Goal: Transaction & Acquisition: Purchase product/service

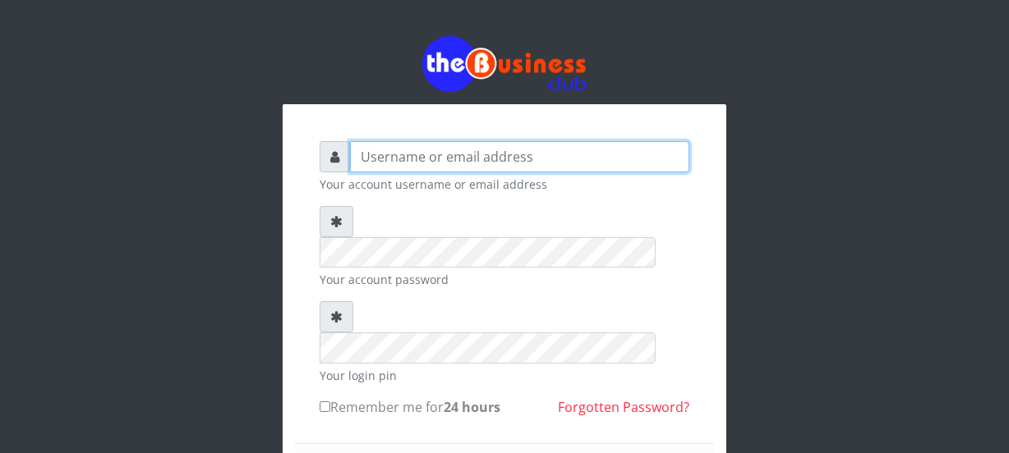
type input "Nacybaby"
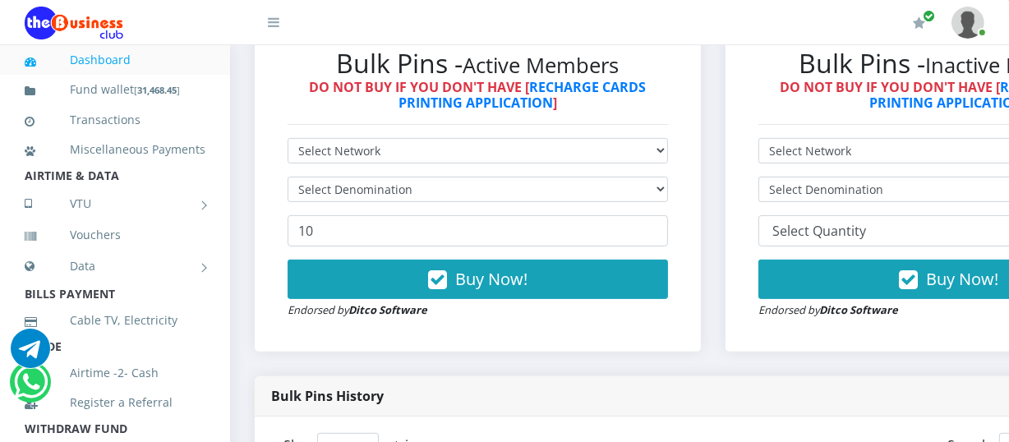
scroll to position [571, 0]
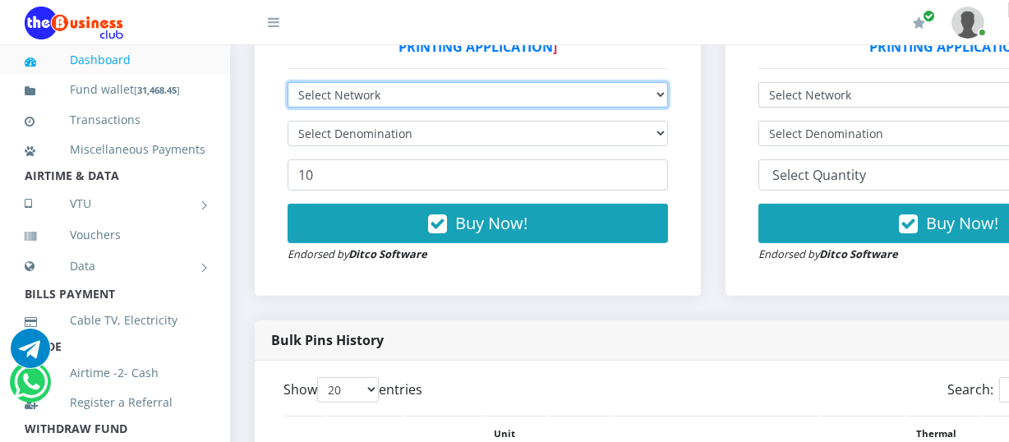
click at [665, 96] on select "Select Network MTN Globacom 9Mobile Airtel" at bounding box center [477, 94] width 380 height 25
select select "MTN"
click at [287, 84] on select "Select Network MTN Globacom 9Mobile Airtel" at bounding box center [477, 94] width 380 height 25
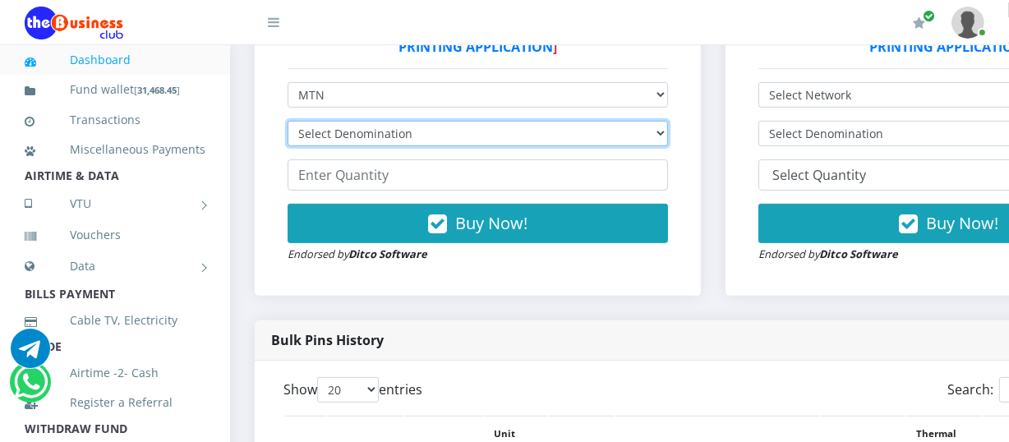
click at [666, 138] on select "Select Denomination MTN NGN100 - ₦96.94 MTN NGN200 - ₦193.88 MTN NGN400 - ₦387.…" at bounding box center [477, 133] width 380 height 25
select select "484.7-500"
click at [287, 122] on select "Select Denomination MTN NGN100 - ₦96.94 MTN NGN200 - ₦193.88 MTN NGN400 - ₦387.…" at bounding box center [477, 133] width 380 height 25
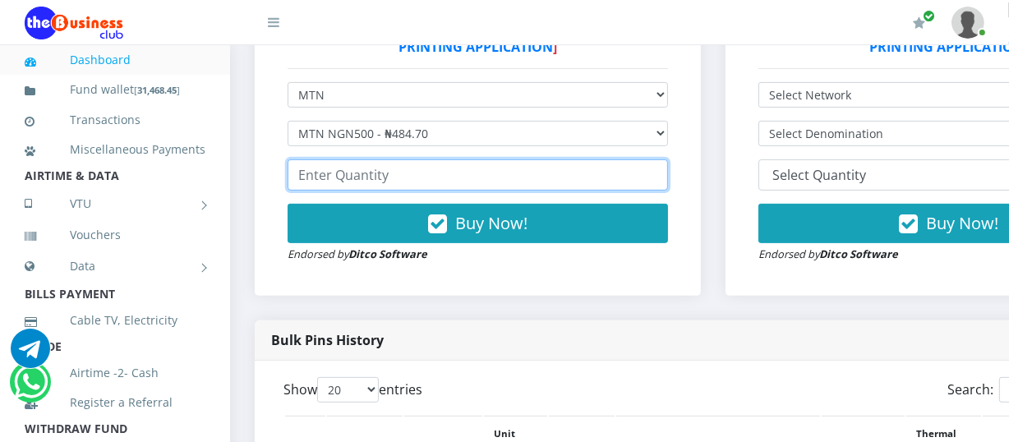
click at [300, 180] on input "number" at bounding box center [477, 174] width 380 height 31
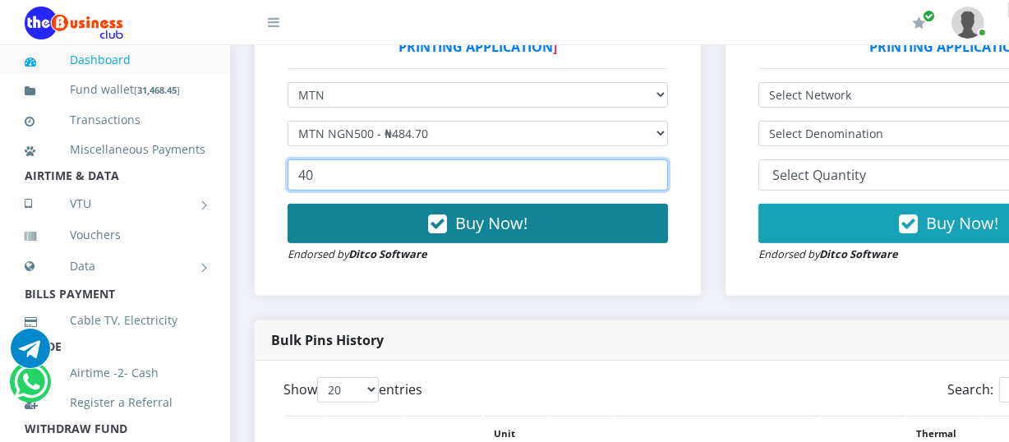
type input "40"
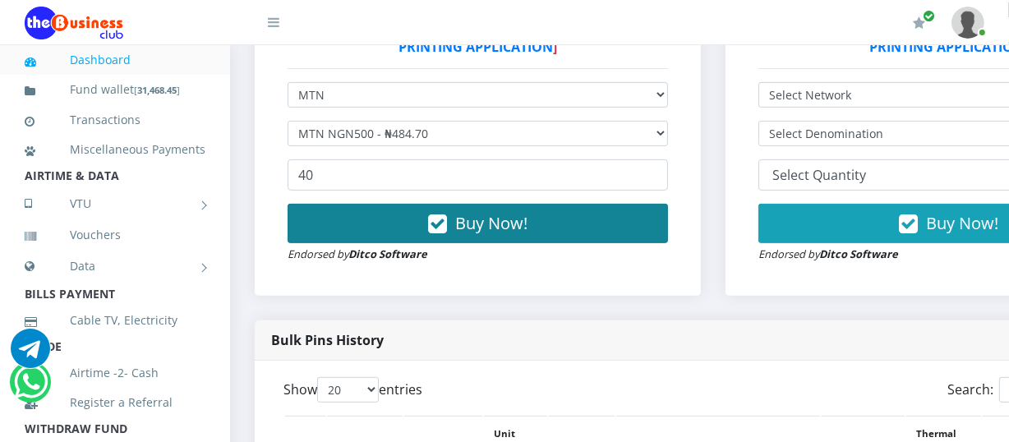
click at [464, 228] on span "Buy Now!" at bounding box center [491, 223] width 72 height 22
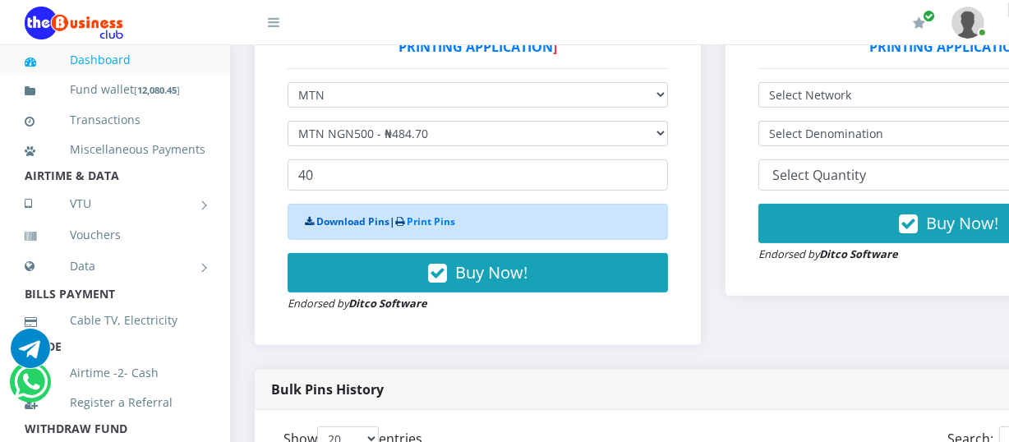
click at [352, 222] on link "Download Pins" at bounding box center [352, 221] width 73 height 14
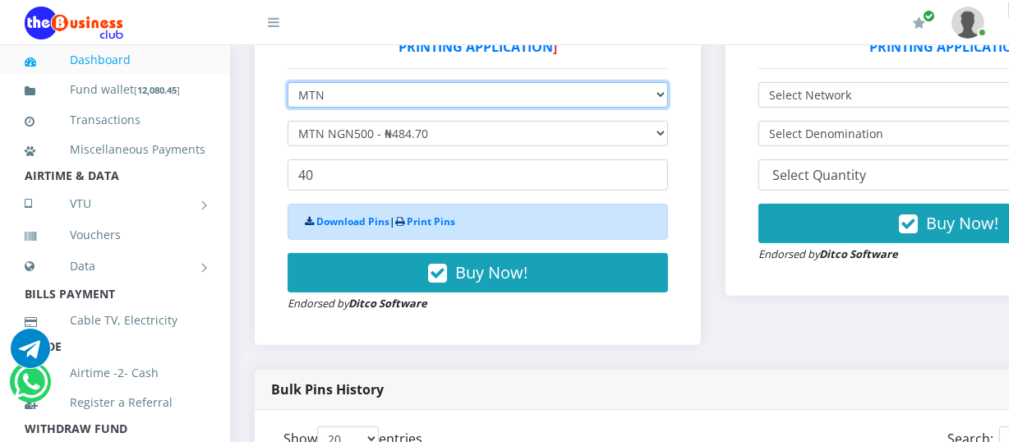
click at [665, 103] on select "Select Network MTN Globacom 9Mobile Airtel" at bounding box center [477, 94] width 380 height 25
select select "Glo"
click at [287, 84] on select "Select Network MTN Globacom 9Mobile Airtel" at bounding box center [477, 94] width 380 height 25
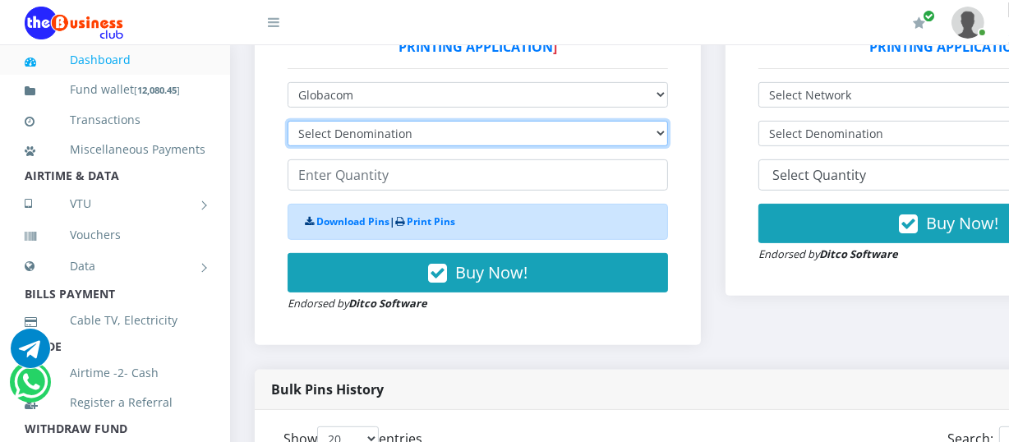
click at [668, 142] on select "Select Denomination Glo NGN100 - ₦96.45 Glo NGN200 - ₦192.90 Glo NGN500 - ₦482.…" at bounding box center [477, 133] width 380 height 25
click at [668, 141] on select "Select Denomination Glo NGN100 - ₦96.45 Glo NGN200 - ₦192.90 Glo NGN500 - ₦482.…" at bounding box center [477, 133] width 380 height 25
select select "96.45-100"
click at [287, 122] on select "Select Denomination Glo NGN100 - ₦96.45 Glo NGN200 - ₦192.90 Glo NGN500 - ₦482.…" at bounding box center [477, 133] width 380 height 25
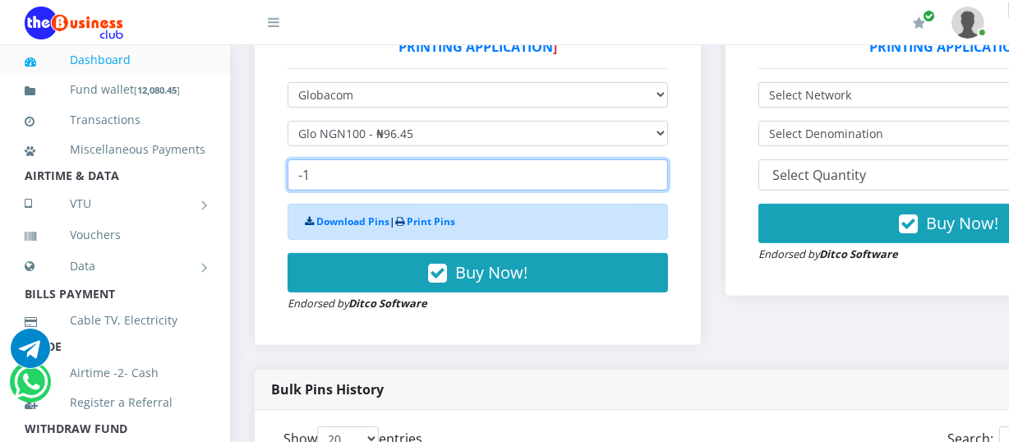
type input "-1"
click at [665, 180] on input "-1" at bounding box center [477, 174] width 380 height 31
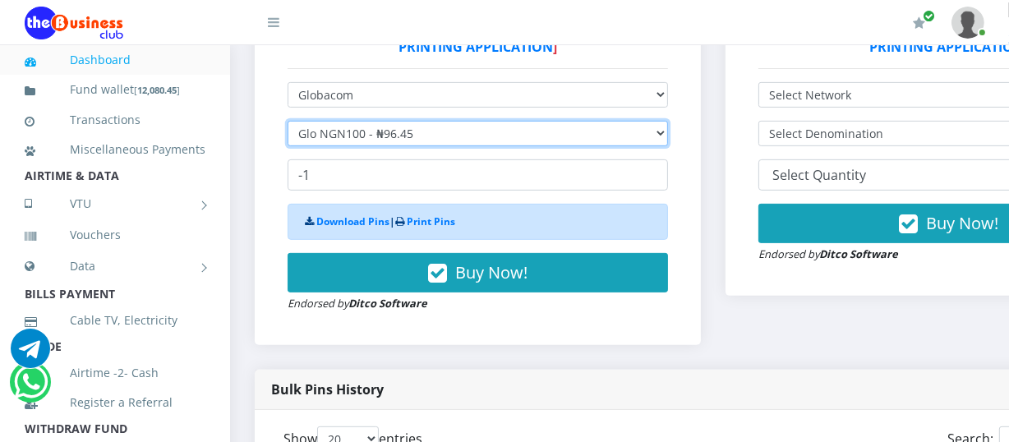
click at [668, 128] on select "Select Denomination Glo NGN100 - ₦96.45 Glo NGN200 - ₦192.90 Glo NGN500 - ₦482.…" at bounding box center [477, 133] width 380 height 25
select select "192.9-200"
click at [287, 122] on select "Select Denomination Glo NGN100 - ₦96.45 Glo NGN200 - ₦192.90 Glo NGN500 - ₦482.…" at bounding box center [477, 133] width 380 height 25
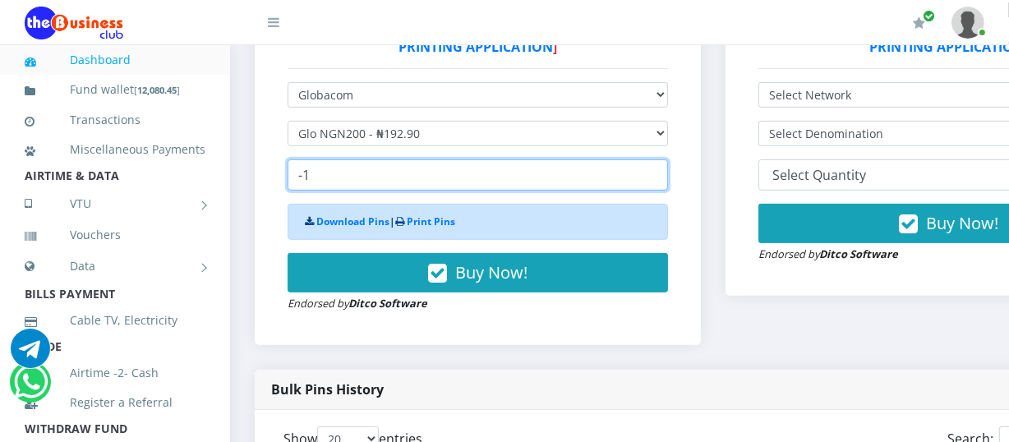
click at [324, 176] on input "-1" at bounding box center [477, 174] width 380 height 31
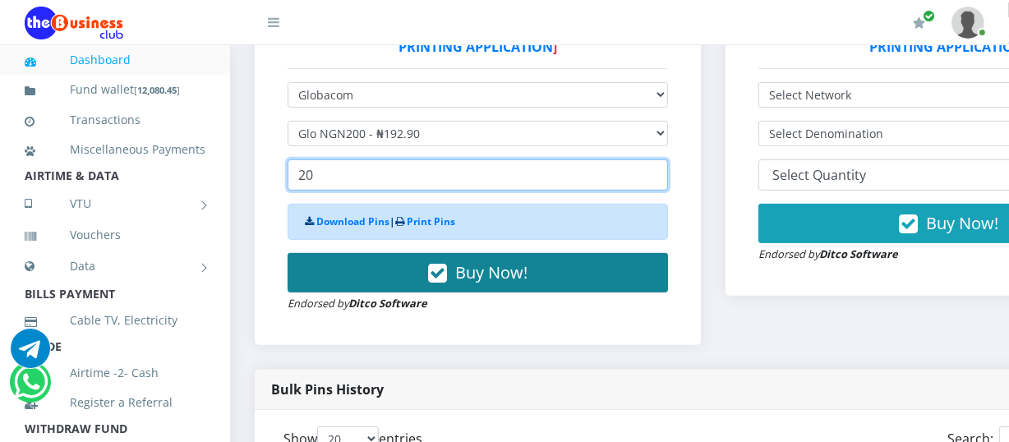
type input "20"
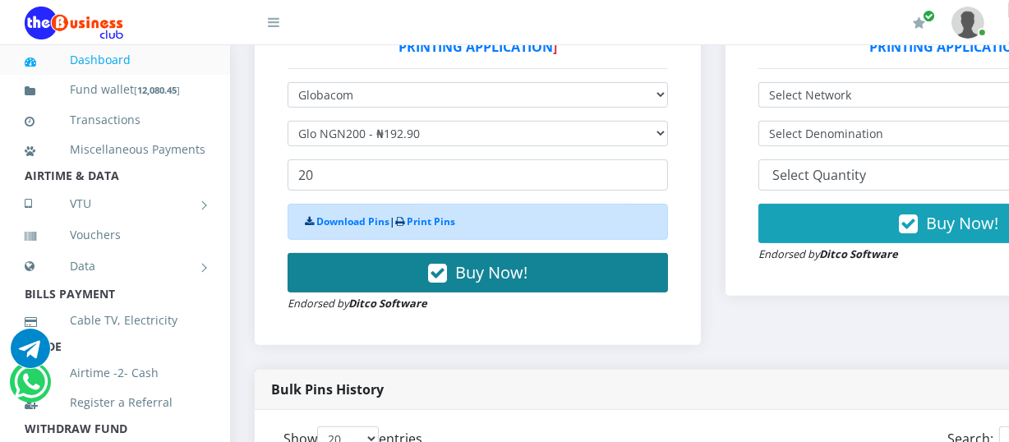
click at [476, 268] on span "Buy Now!" at bounding box center [491, 272] width 72 height 22
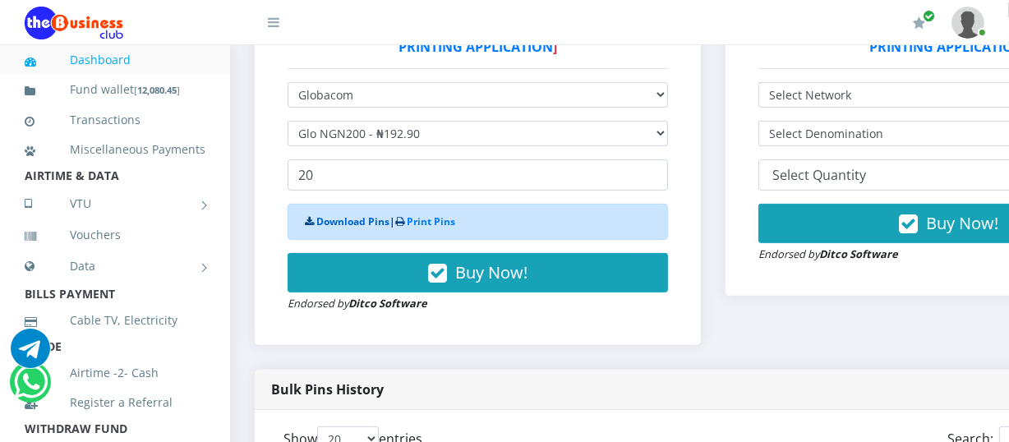
click at [366, 224] on link "Download Pins" at bounding box center [352, 221] width 73 height 14
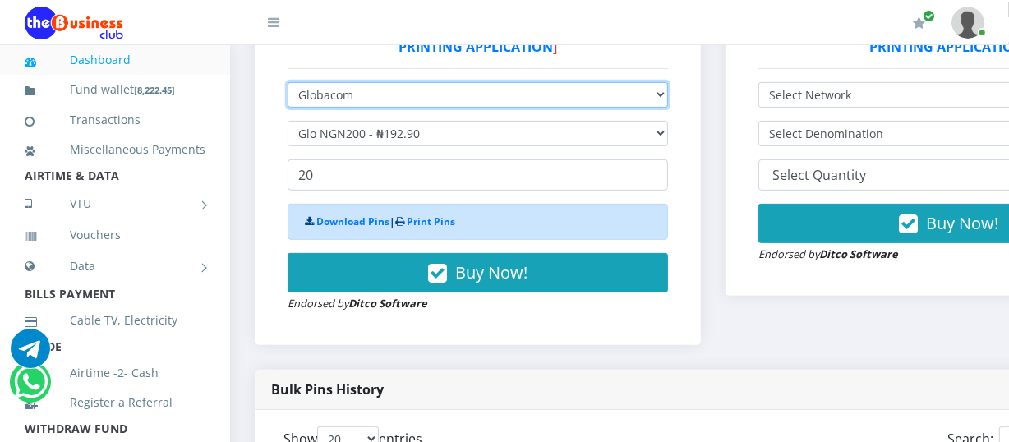
click at [668, 95] on select "Select Network MTN Globacom 9Mobile Airtel" at bounding box center [477, 94] width 380 height 25
select select "Airtel"
click at [287, 84] on select "Select Network MTN Globacom 9Mobile Airtel" at bounding box center [477, 94] width 380 height 25
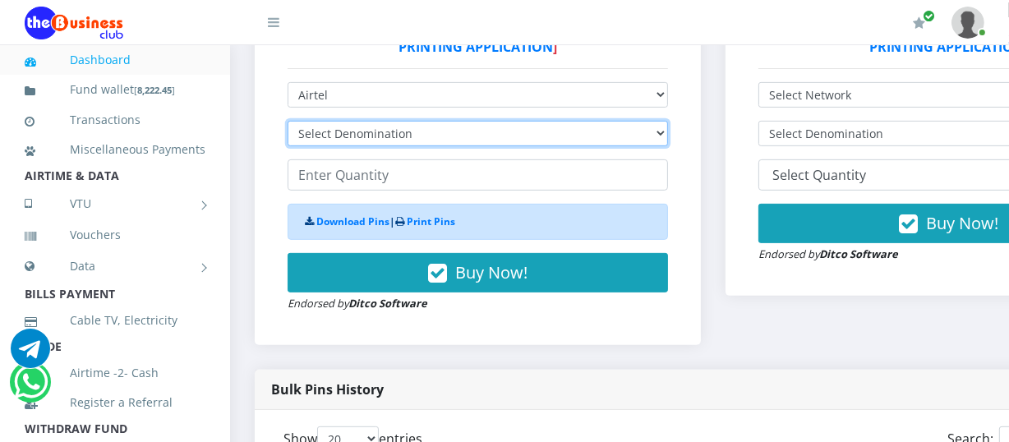
click at [668, 129] on select "Select Denomination Airtel NGN100 - ₦96.36 Airtel NGN200 - ₦192.72 Airtel NGN50…" at bounding box center [477, 133] width 380 height 25
select select "192.72-200"
click at [287, 122] on select "Select Denomination Airtel NGN100 - ₦96.36 Airtel NGN200 - ₦192.72 Airtel NGN50…" at bounding box center [477, 133] width 380 height 25
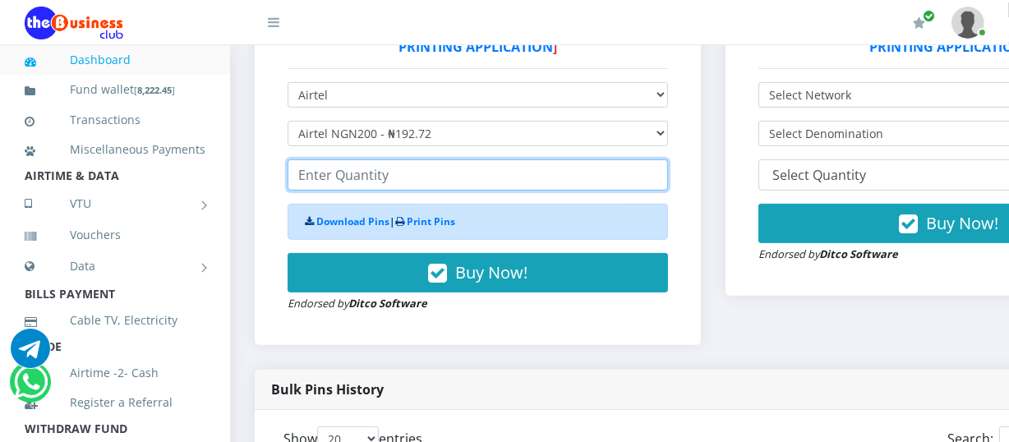
click at [302, 177] on input "number" at bounding box center [477, 174] width 380 height 31
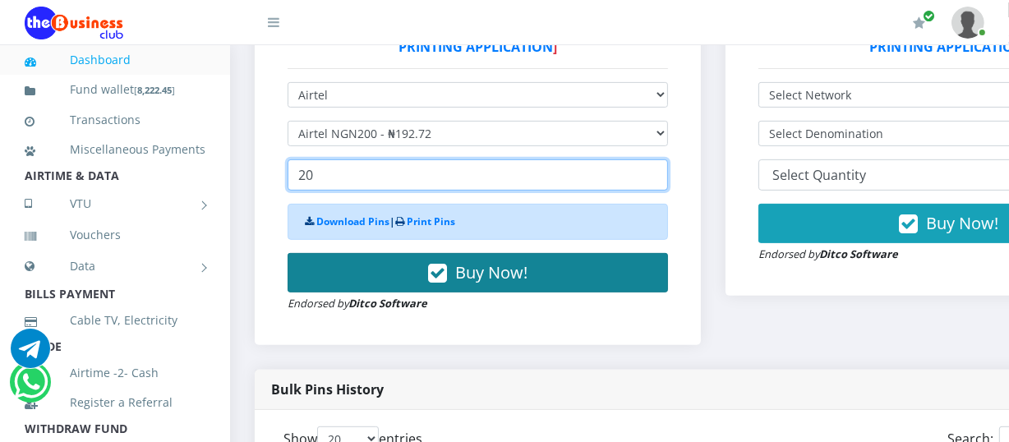
type input "20"
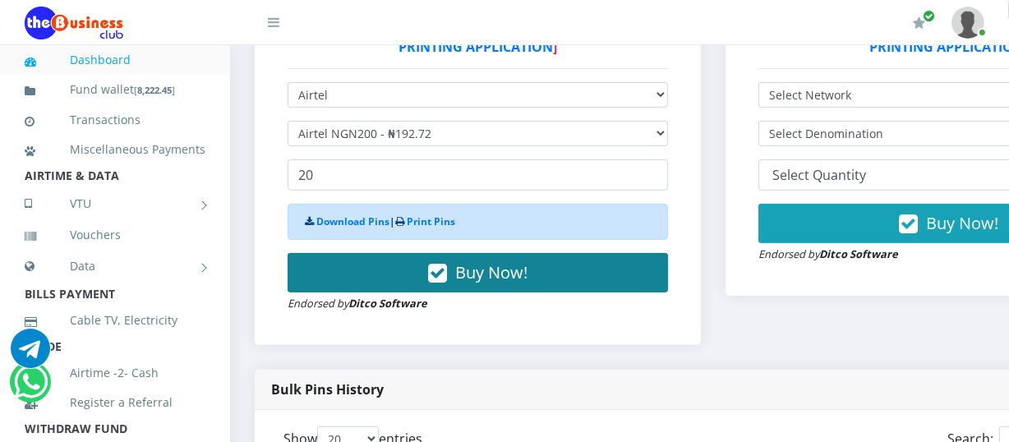
click at [472, 269] on span "Buy Now!" at bounding box center [491, 272] width 72 height 22
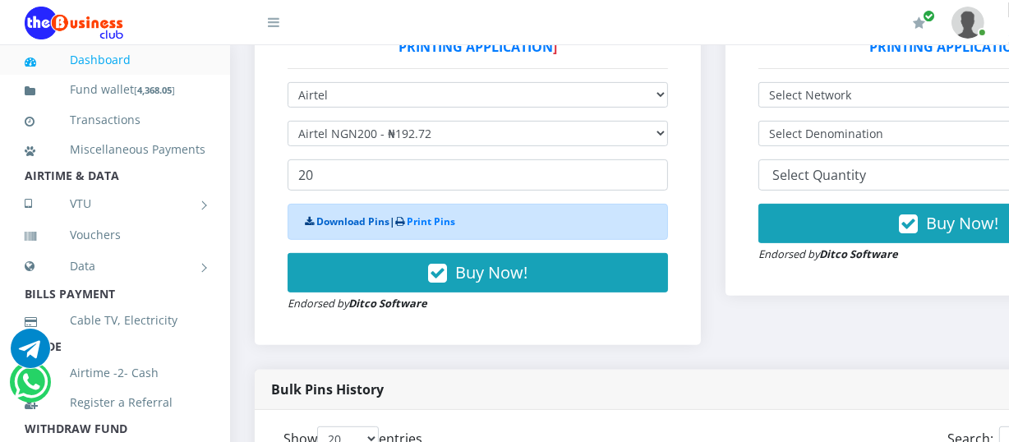
click at [352, 221] on link "Download Pins" at bounding box center [352, 221] width 73 height 14
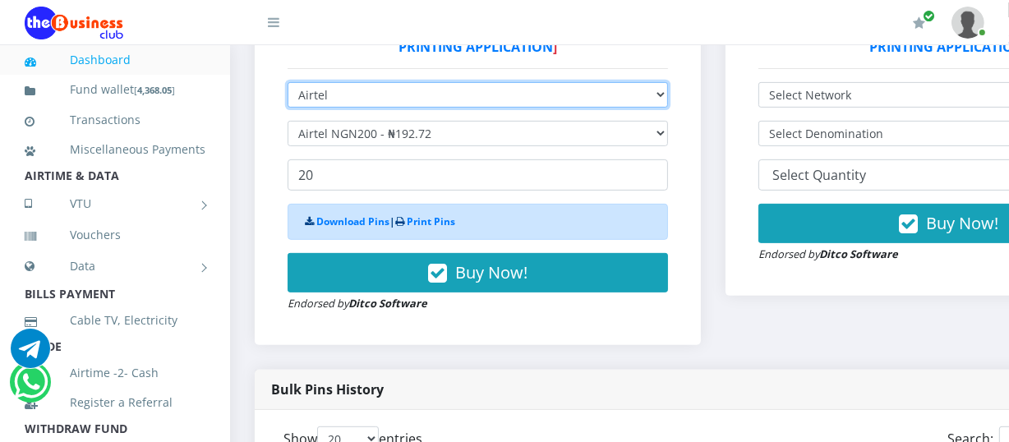
click at [667, 98] on select "Select Network MTN Globacom 9Mobile Airtel" at bounding box center [477, 94] width 380 height 25
select select "MTN"
click at [287, 84] on select "Select Network MTN Globacom 9Mobile Airtel" at bounding box center [477, 94] width 380 height 25
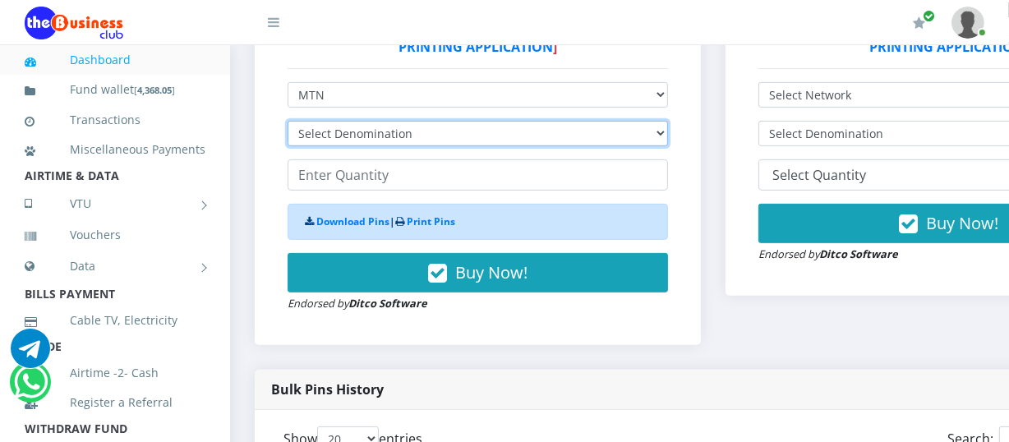
click at [667, 131] on select "Select Denomination MTN NGN100 - ₦96.94 MTN NGN200 - ₦193.88 MTN NGN400 - ₦387.…" at bounding box center [477, 133] width 380 height 25
select select "193.88-200"
click at [287, 122] on select "Select Denomination MTN NGN100 - ₦96.94 MTN NGN200 - ₦193.88 MTN NGN400 - ₦387.…" at bounding box center [477, 133] width 380 height 25
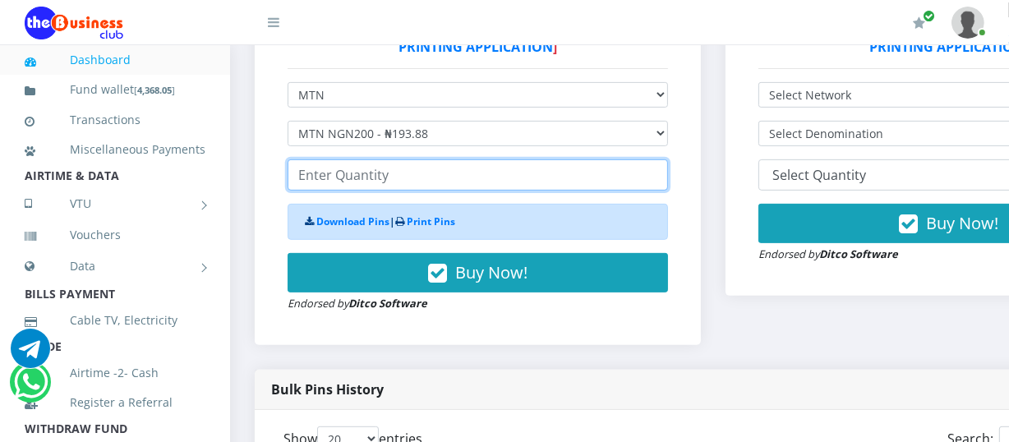
click at [295, 172] on input "number" at bounding box center [477, 174] width 380 height 31
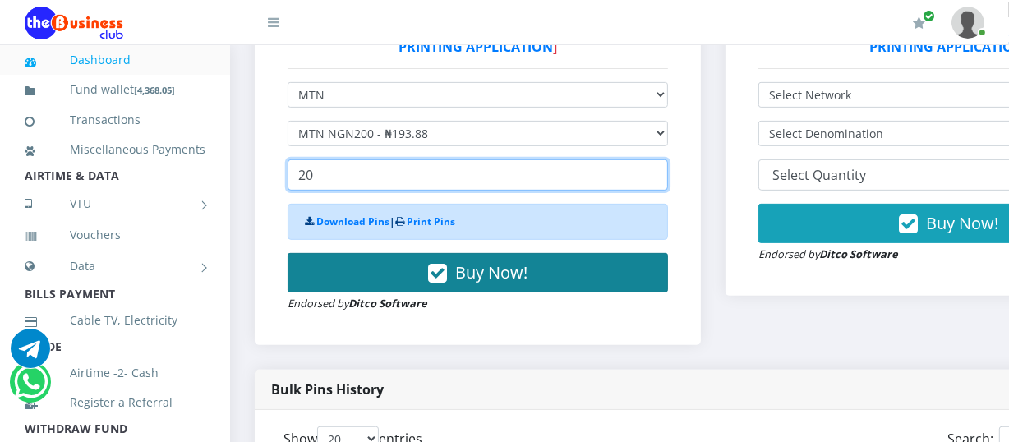
type input "20"
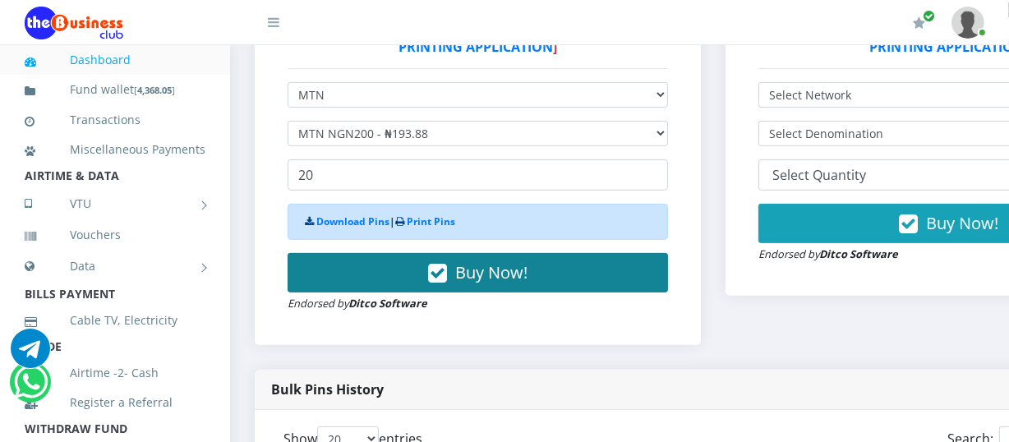
click at [474, 274] on span "Buy Now!" at bounding box center [491, 272] width 72 height 22
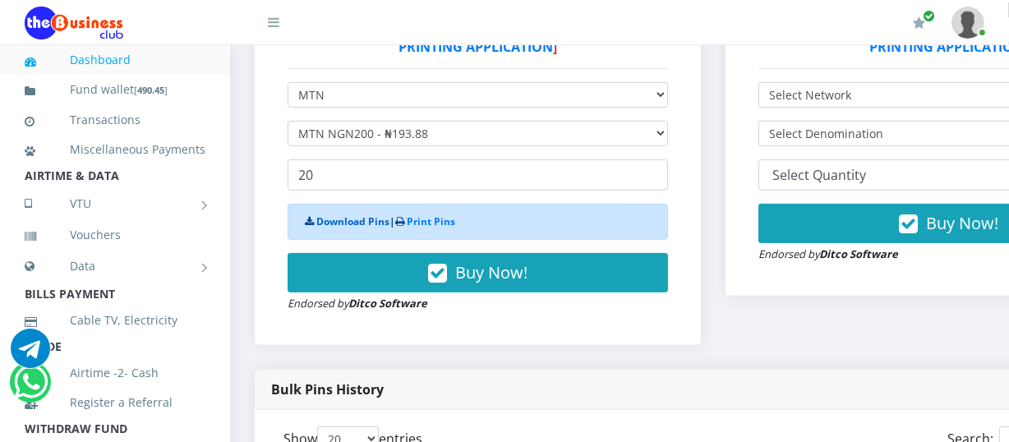
click at [355, 218] on link "Download Pins" at bounding box center [352, 221] width 73 height 14
click at [110, 52] on link "Dashboard" at bounding box center [115, 60] width 181 height 38
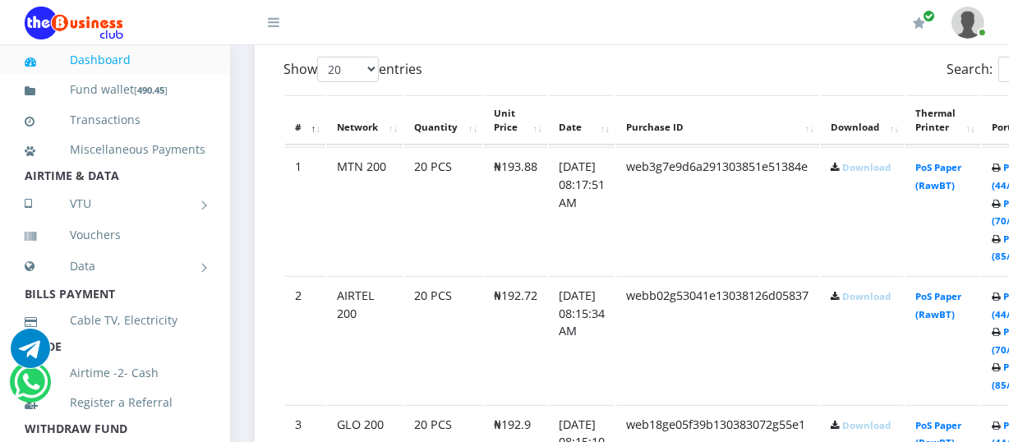
scroll to position [968, 0]
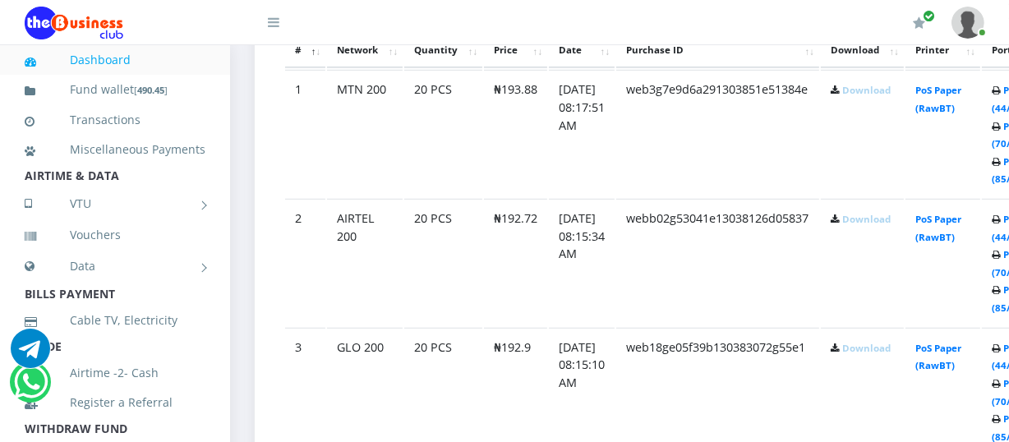
click at [883, 90] on link "Download" at bounding box center [866, 90] width 48 height 12
click at [871, 220] on link "Download" at bounding box center [866, 219] width 48 height 12
click at [867, 344] on link "Download" at bounding box center [866, 348] width 48 height 12
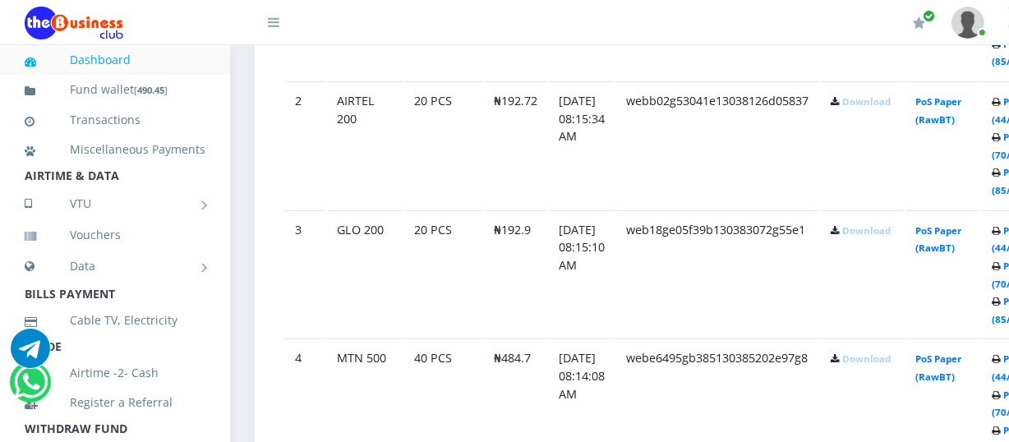
scroll to position [1212, 0]
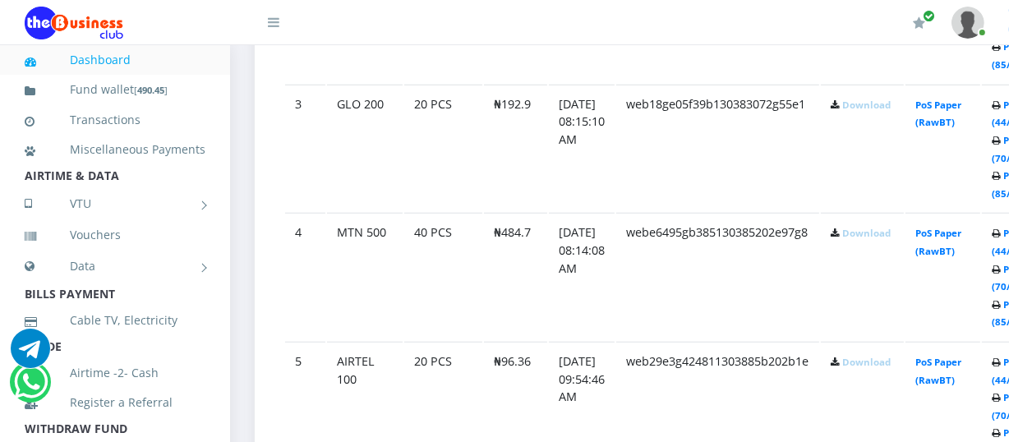
click at [868, 231] on link "Download" at bounding box center [866, 233] width 48 height 12
